Goal: Transaction & Acquisition: Subscribe to service/newsletter

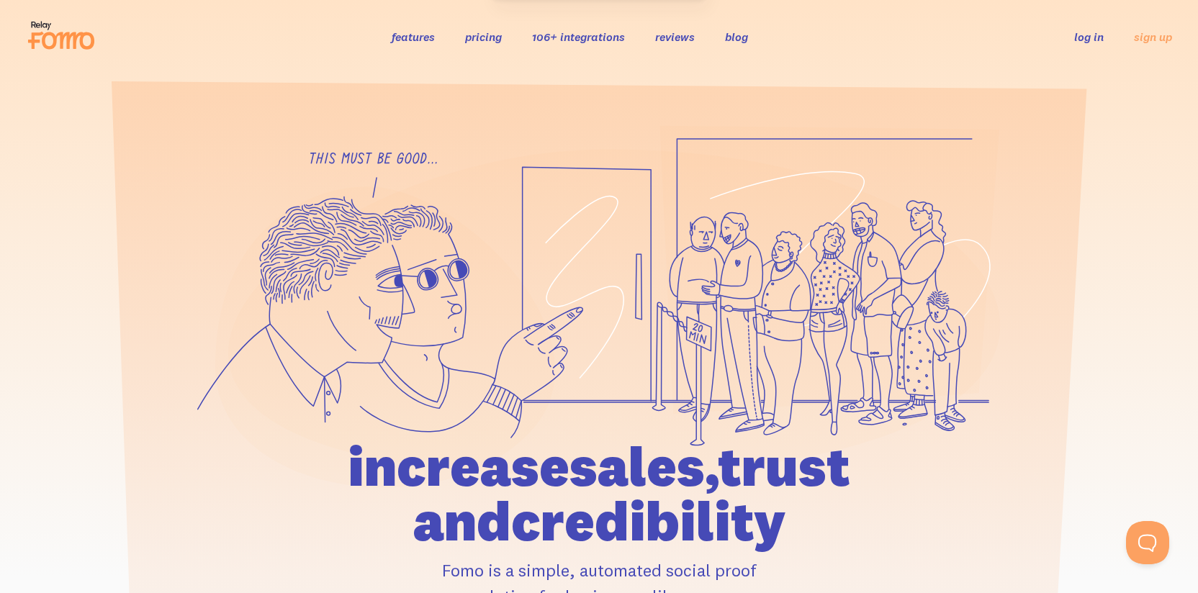
click at [419, 37] on link "features" at bounding box center [413, 37] width 43 height 14
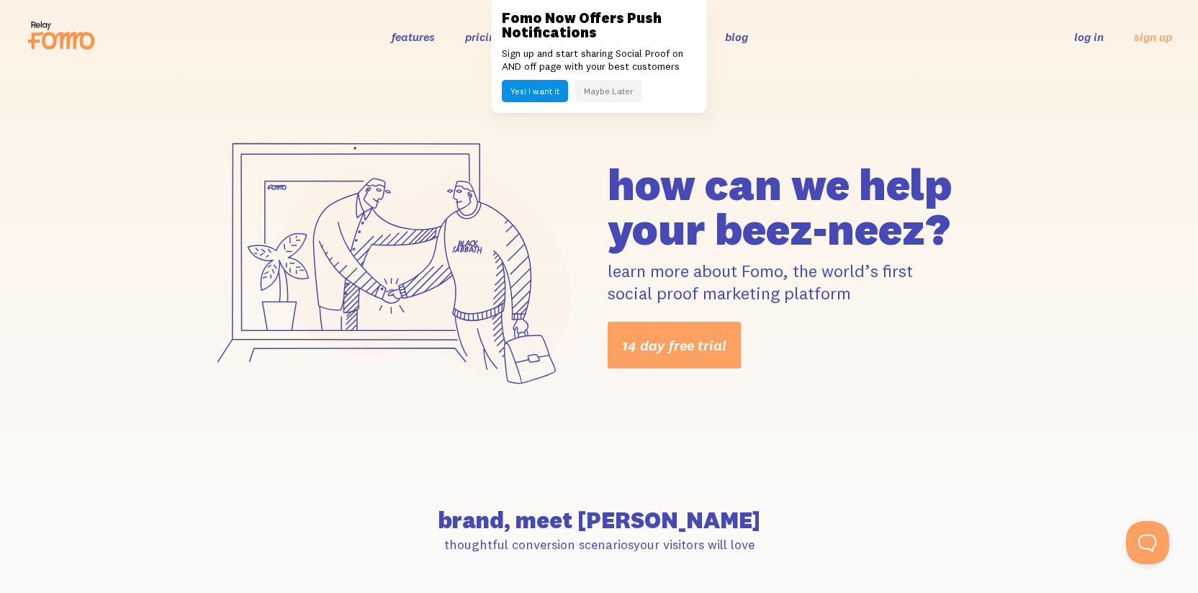
click at [615, 94] on button "Maybe Later" at bounding box center [608, 91] width 66 height 22
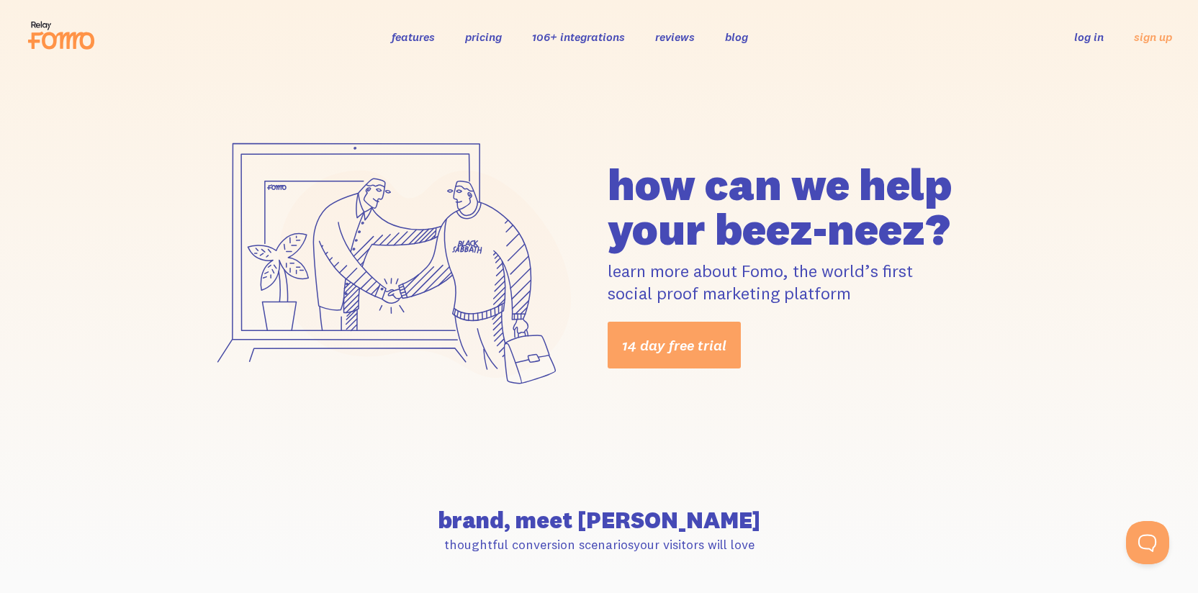
click at [491, 37] on link "pricing" at bounding box center [483, 37] width 37 height 14
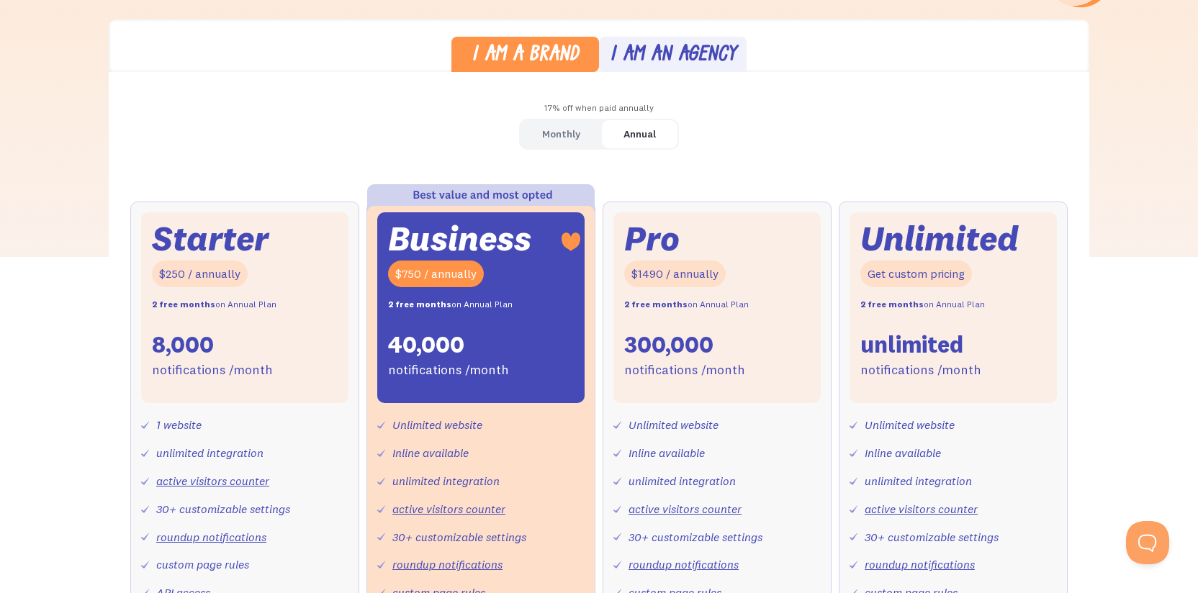
scroll to position [392, 0]
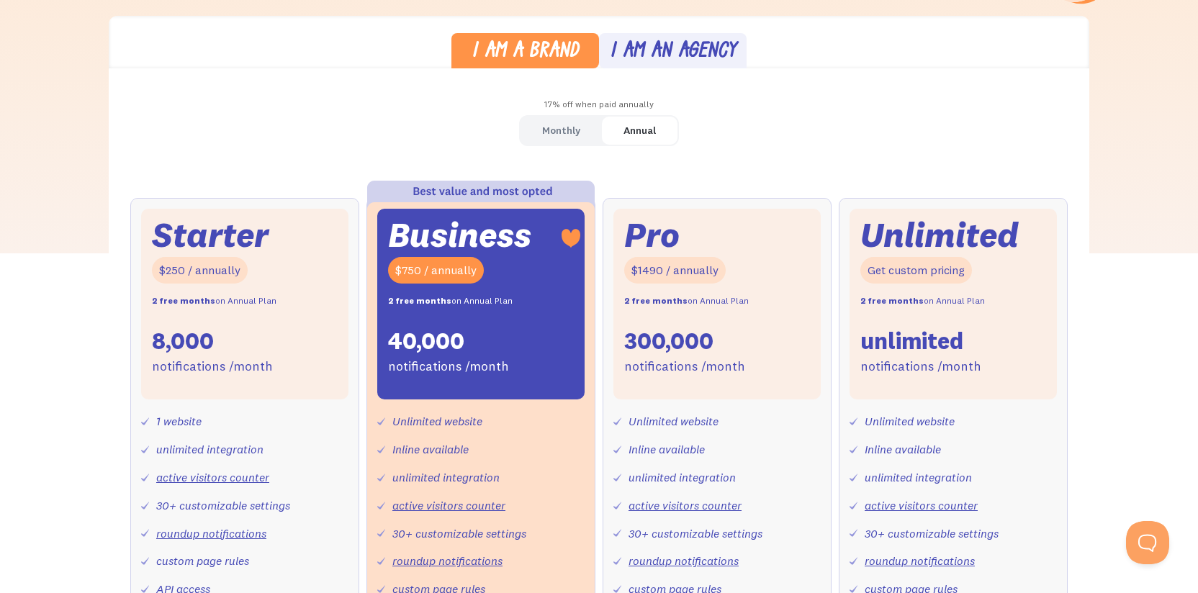
click at [569, 126] on div "Monthly" at bounding box center [561, 130] width 38 height 21
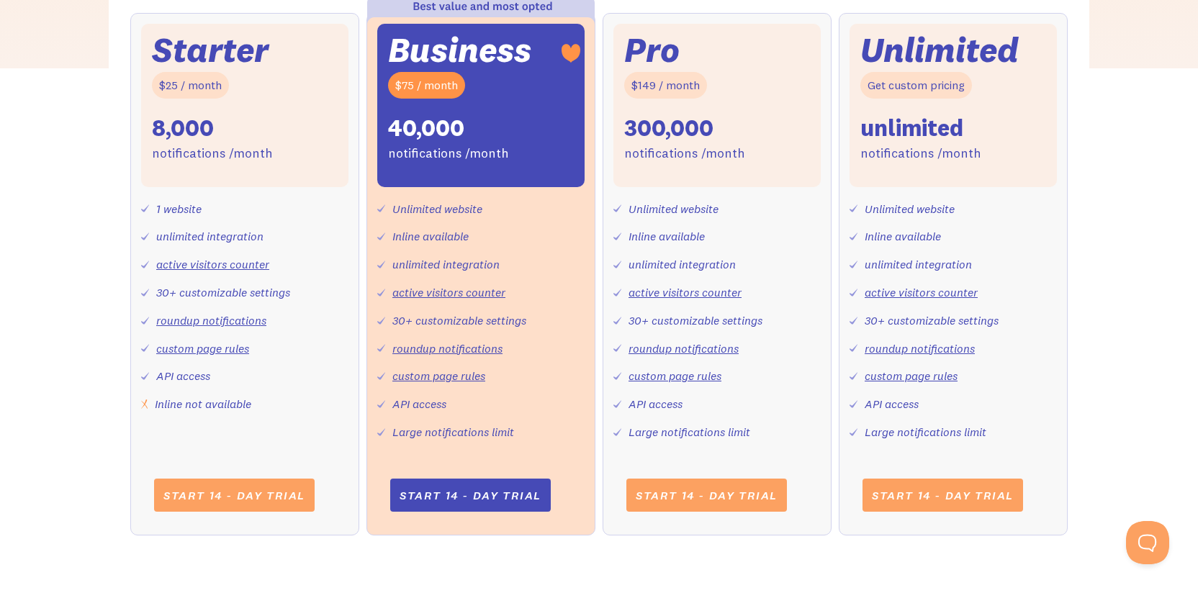
scroll to position [585, 0]
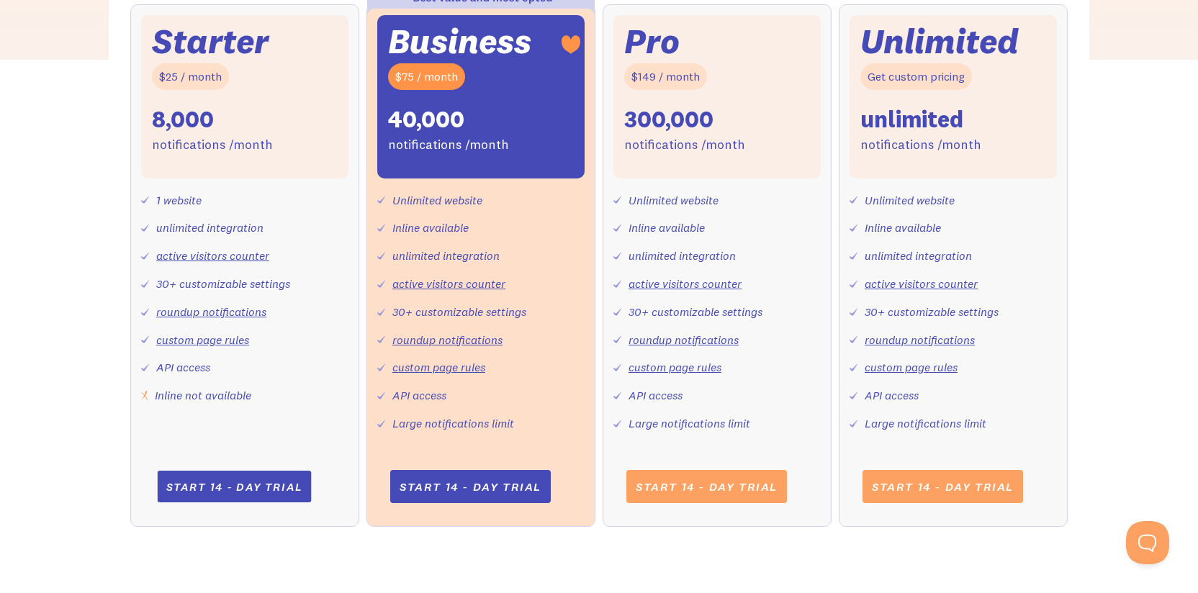
click at [247, 492] on link "Start 14 - day trial" at bounding box center [234, 487] width 154 height 32
